Goal: Download file/media

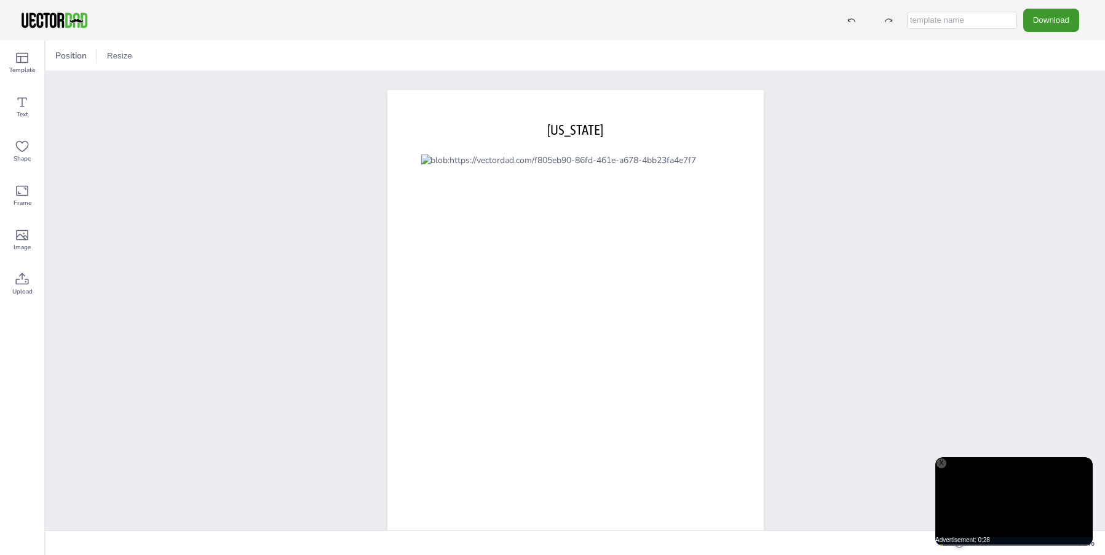
scroll to position [65, 0]
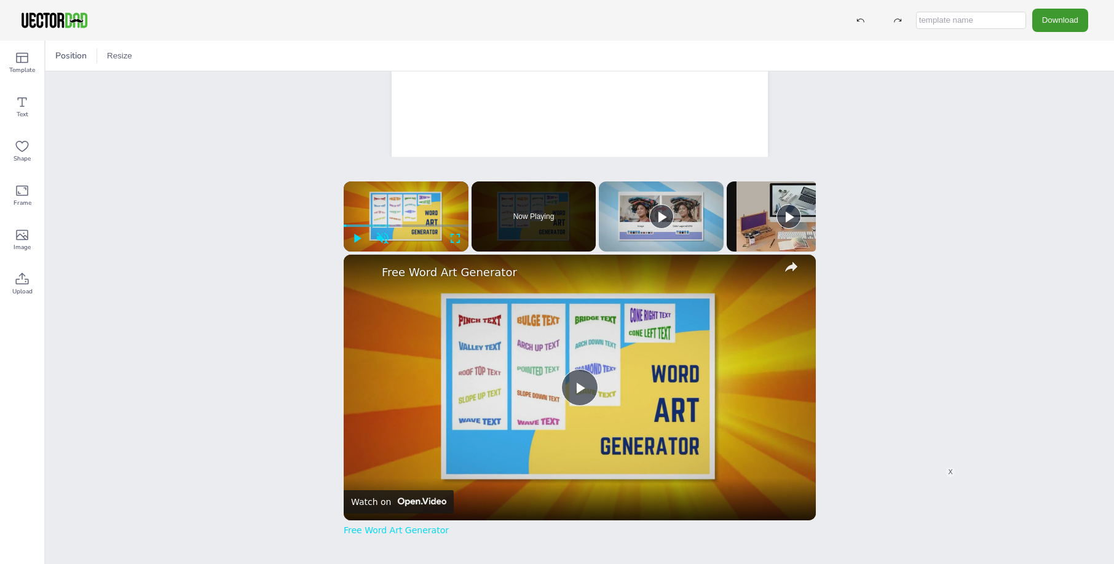
scroll to position [184, 0]
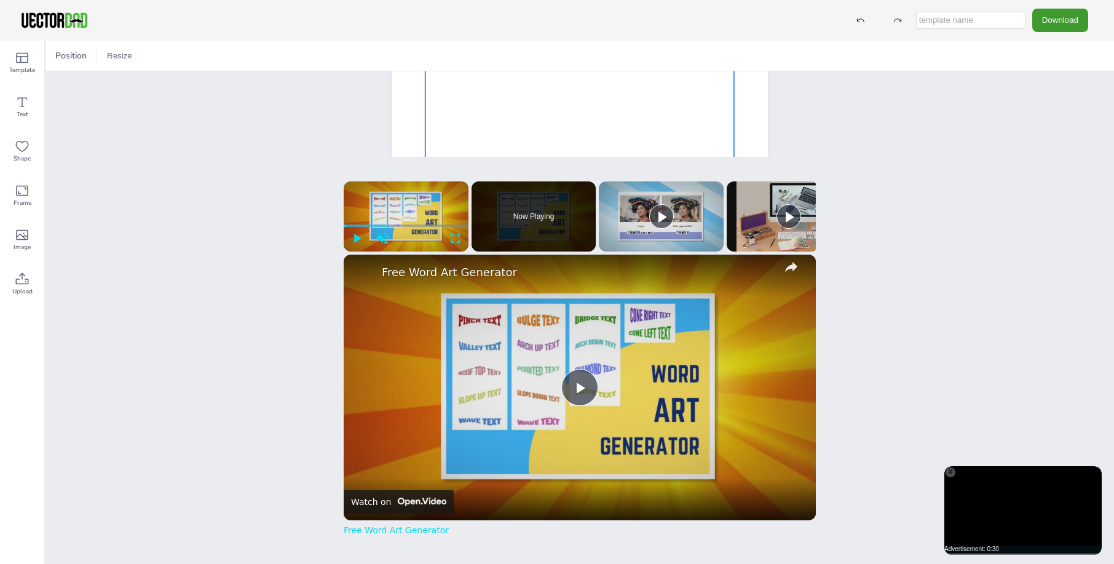
click at [569, 126] on div at bounding box center [579, 148] width 309 height 357
click at [962, 24] on input "text" at bounding box center [971, 20] width 110 height 17
type input "GA"
click at [1044, 25] on button "Download" at bounding box center [1060, 20] width 56 height 23
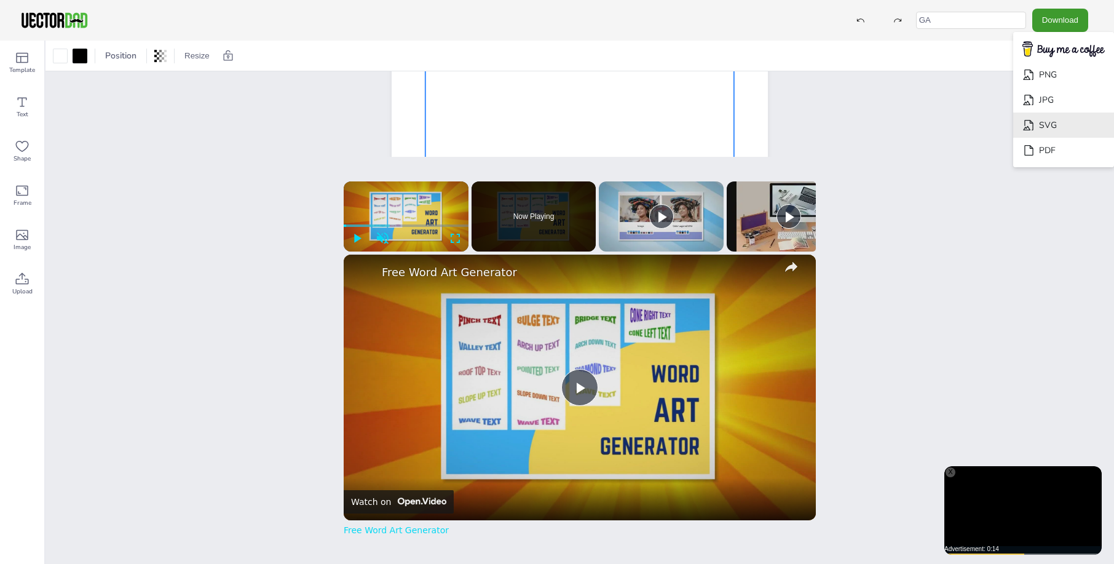
click at [1057, 128] on li "SVG" at bounding box center [1063, 125] width 101 height 25
